Goal: Information Seeking & Learning: Learn about a topic

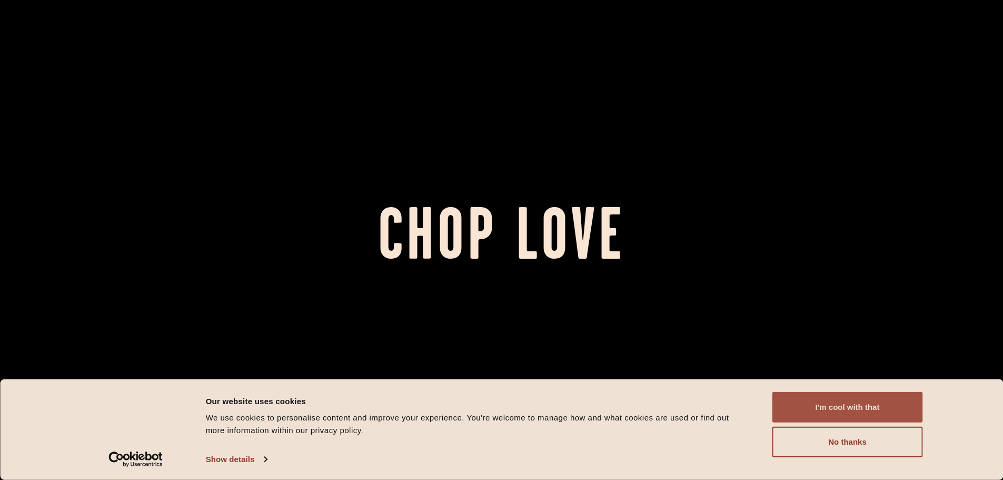
click at [839, 404] on button "I'm cool with that" at bounding box center [848, 407] width 151 height 31
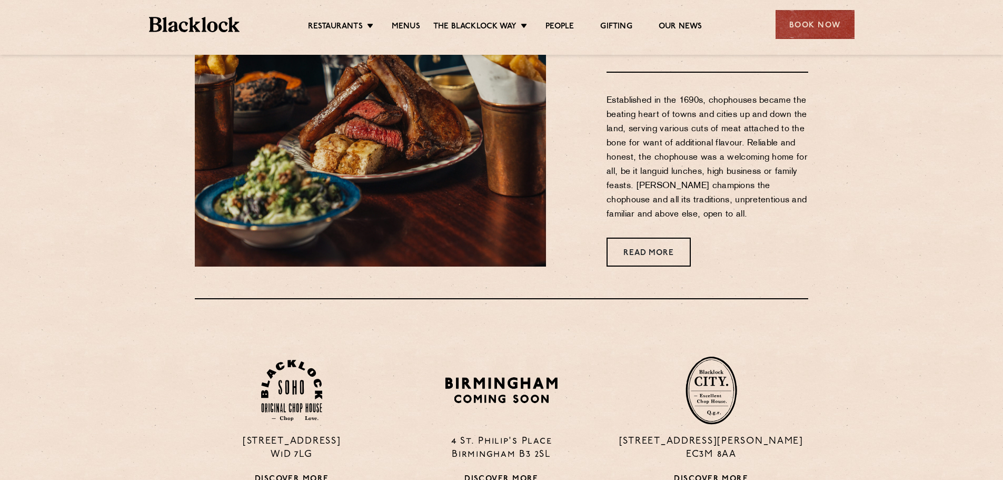
scroll to position [527, 0]
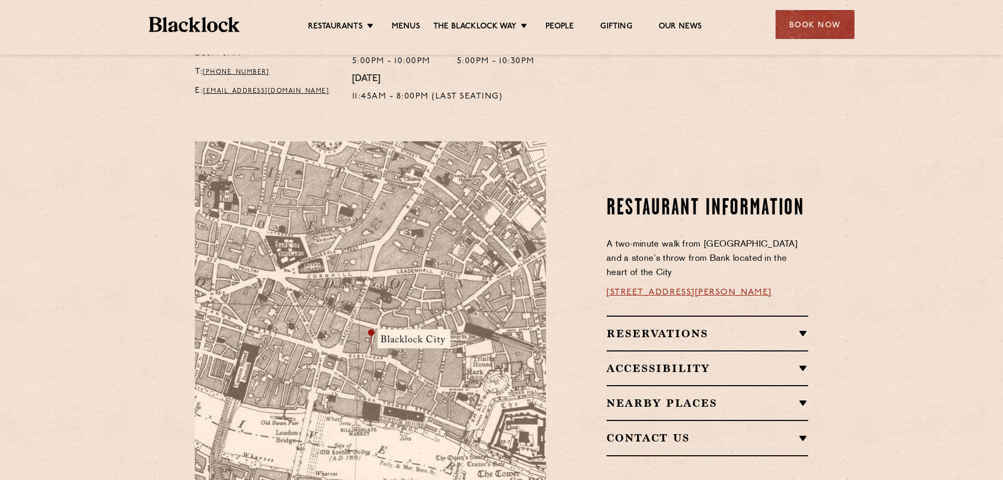
scroll to position [527, 0]
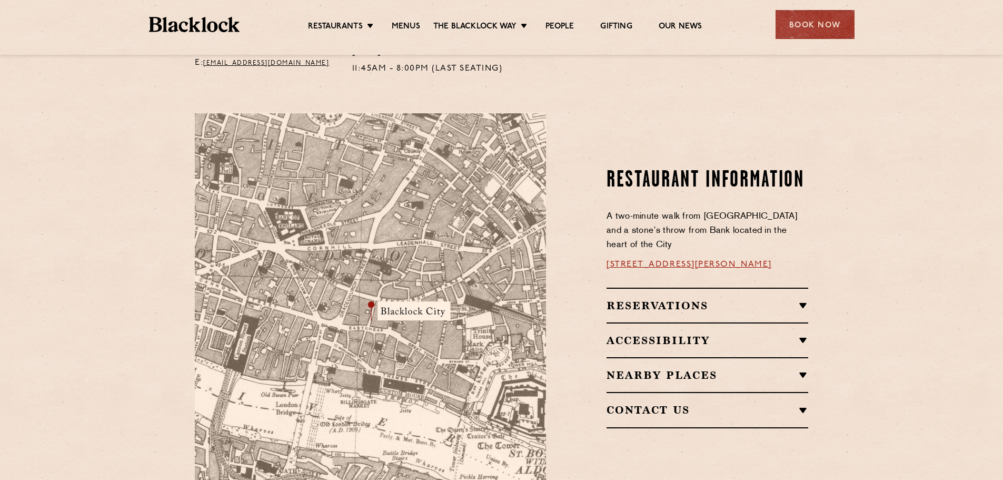
click at [363, 298] on img at bounding box center [370, 298] width 351 height 370
click at [392, 294] on img at bounding box center [370, 298] width 351 height 370
click at [854, 87] on section "Restaurant Information A two-minute walk from [GEOGRAPHIC_DATA] and a stone’s t…" at bounding box center [501, 297] width 1003 height 433
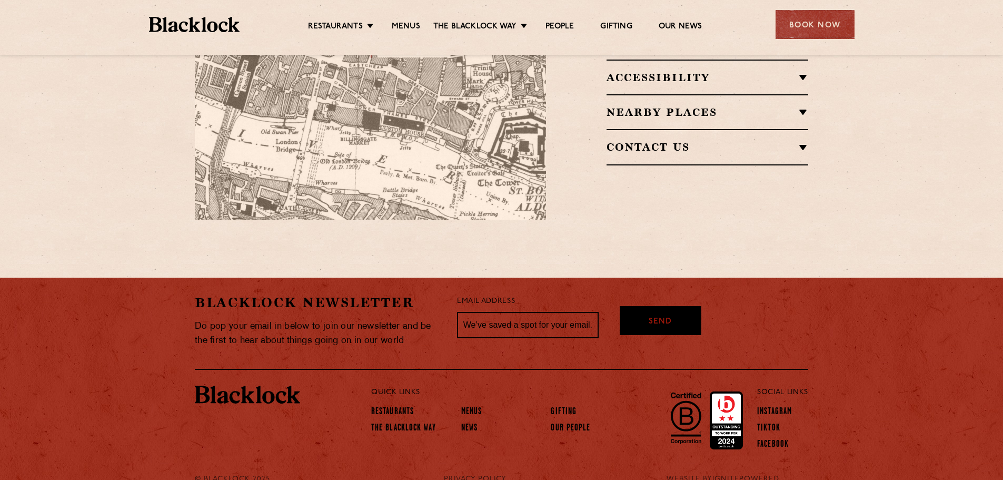
scroll to position [802, 0]
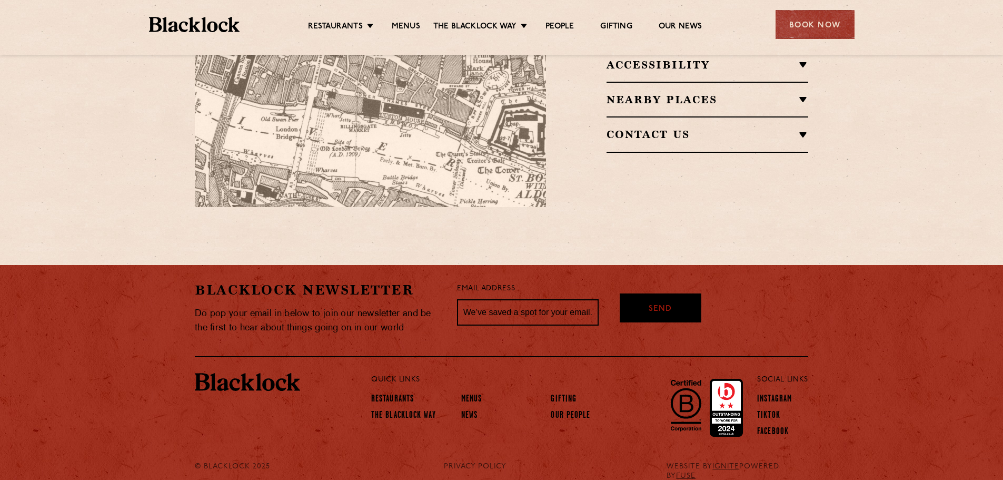
click at [473, 392] on li "Menus" at bounding box center [502, 400] width 82 height 16
click at [473, 394] on link "Menus" at bounding box center [471, 400] width 21 height 12
